Goal: Task Accomplishment & Management: Complete application form

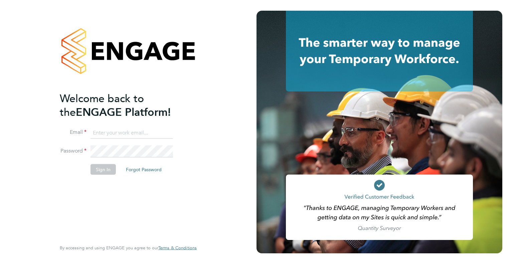
type input "Dharmisha.gohil@uk.g4s.com"
click at [99, 168] on button "Sign In" at bounding box center [103, 169] width 25 height 11
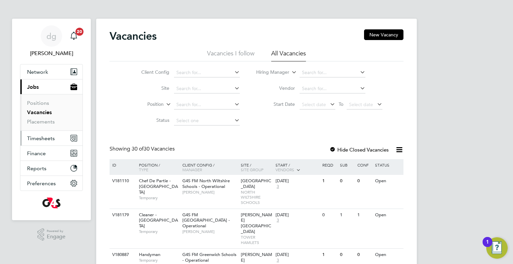
click at [46, 137] on span "Timesheets" at bounding box center [41, 138] width 28 height 6
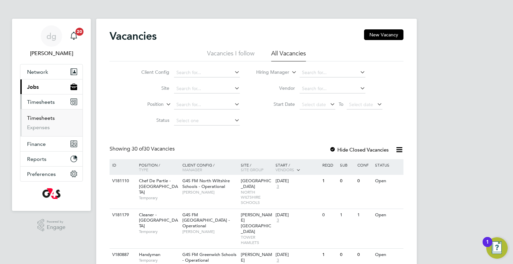
click at [45, 121] on link "Timesheets" at bounding box center [41, 118] width 28 height 6
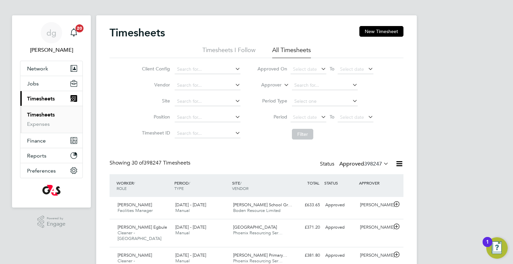
click at [384, 39] on div "Timesheets New Timesheet" at bounding box center [257, 36] width 294 height 20
click at [382, 31] on button "New Timesheet" at bounding box center [382, 31] width 44 height 11
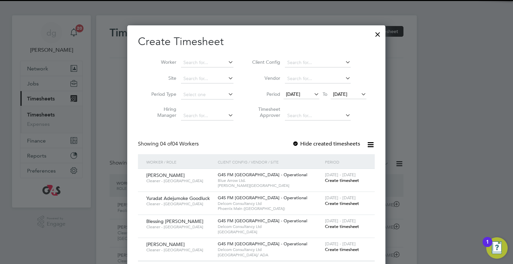
click at [179, 66] on li "Worker" at bounding box center [190, 63] width 104 height 16
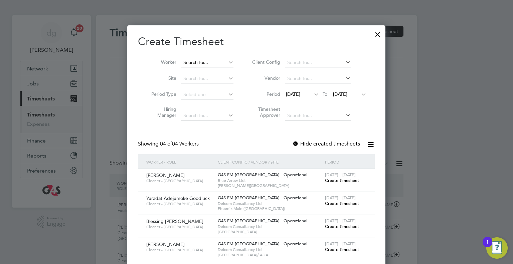
click at [182, 66] on input at bounding box center [207, 62] width 52 height 9
click at [183, 74] on li "[PERSON_NAME] [PERSON_NAME]" at bounding box center [222, 71] width 83 height 9
type input "[PERSON_NAME] [PERSON_NAME]"
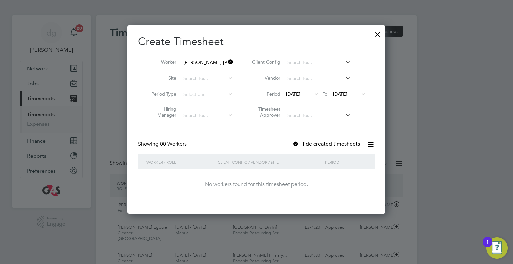
click at [298, 93] on span "[DATE]" at bounding box center [293, 94] width 14 height 6
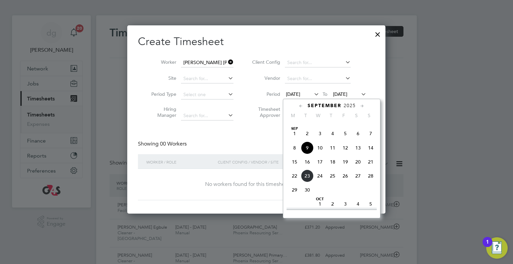
click at [293, 140] on span "[DATE]" at bounding box center [294, 133] width 13 height 13
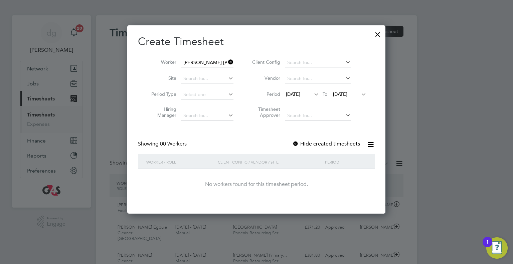
click at [298, 93] on span "[DATE]" at bounding box center [293, 94] width 14 height 6
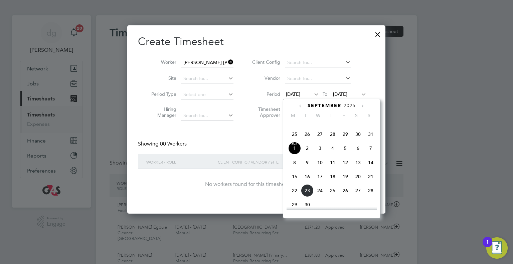
click at [292, 208] on div at bounding box center [332, 208] width 90 height 3
click at [291, 197] on span "22" at bounding box center [294, 191] width 13 height 13
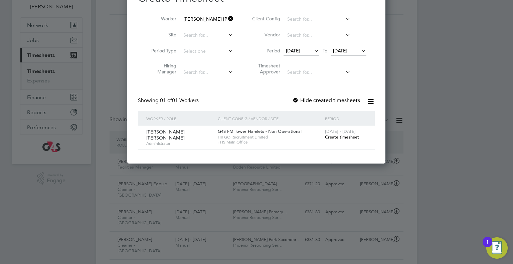
click at [345, 137] on span "Create timesheet" at bounding box center [342, 137] width 34 height 6
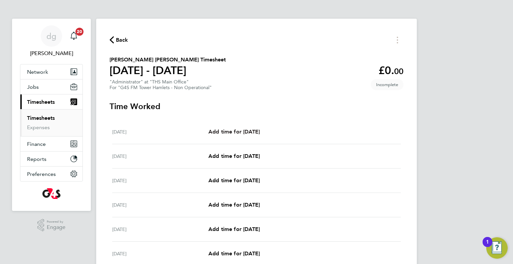
click at [240, 131] on span "Add time for [DATE]" at bounding box center [234, 132] width 51 height 6
select select "60"
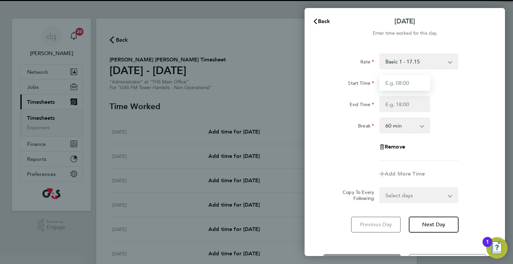
click at [396, 83] on input "Start Time" at bounding box center [405, 83] width 51 height 16
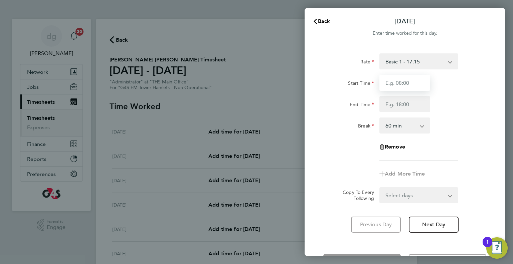
type input "07:00"
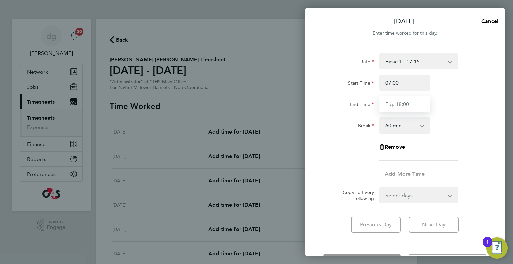
click at [401, 106] on input "End Time" at bounding box center [405, 104] width 51 height 16
type input "16:00"
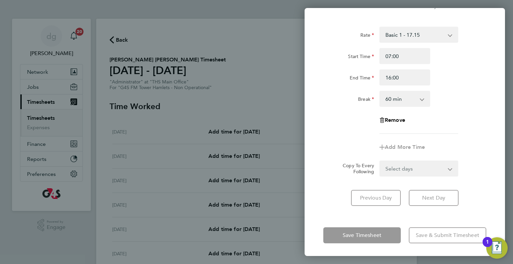
click at [398, 221] on div "[DATE] Cancel Enter time worked for this day. Rate Basic 1 - 17.15 Start Time 0…" at bounding box center [405, 132] width 201 height 248
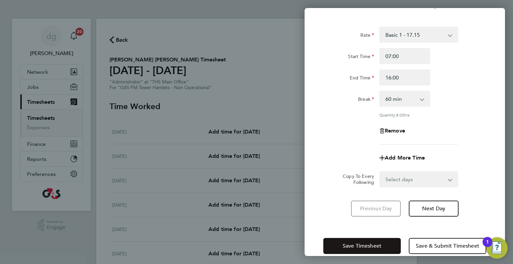
click at [381, 241] on button "Save Timesheet" at bounding box center [363, 246] width 78 height 16
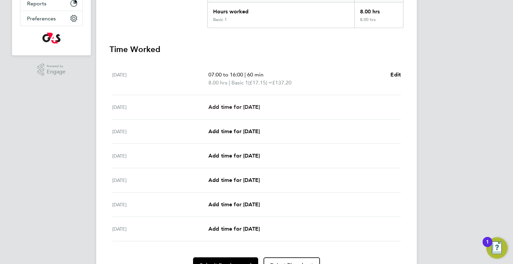
click at [230, 106] on span "Add time for [DATE]" at bounding box center [234, 107] width 51 height 6
select select "60"
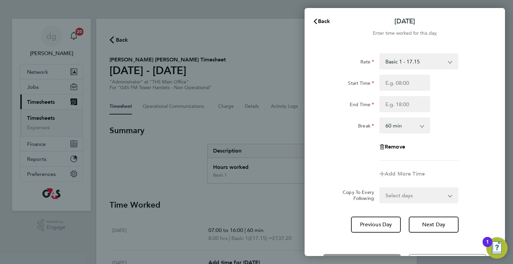
click at [401, 74] on div "Rate Basic 1 - 17.15 Start Time End Time Break 0 min 15 min 30 min 45 min 60 mi…" at bounding box center [405, 106] width 163 height 107
click at [401, 79] on input "Start Time" at bounding box center [405, 83] width 51 height 16
type input "07:00"
click at [404, 108] on input "End Time" at bounding box center [405, 104] width 51 height 16
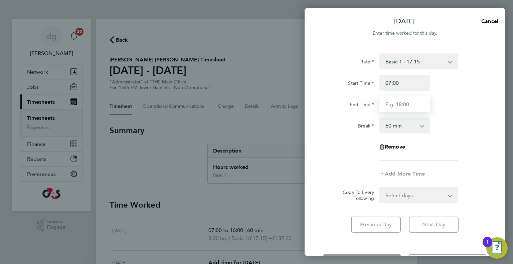
type input "16:00"
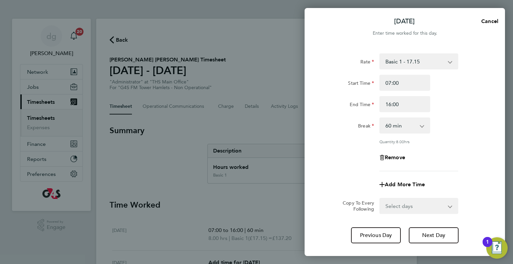
click at [339, 220] on div "Rate Basic 1 - 17.15 Start Time 07:00 End Time 16:00 Break 0 min 15 min 30 min …" at bounding box center [405, 148] width 201 height 206
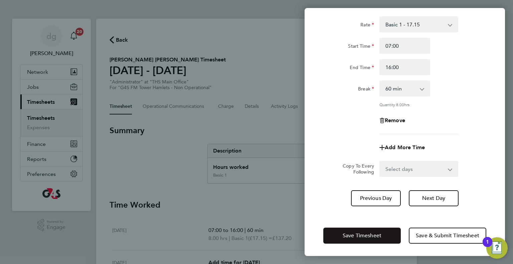
click at [368, 238] on span "Save Timesheet" at bounding box center [362, 236] width 39 height 7
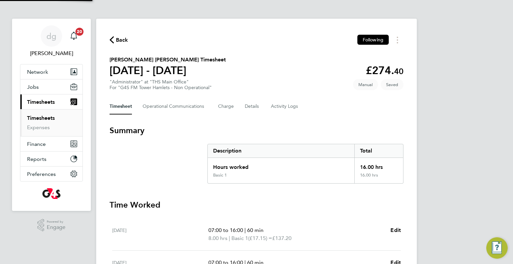
click at [243, 160] on div "Hours worked" at bounding box center [281, 165] width 147 height 15
